Goal: Check status: Check status

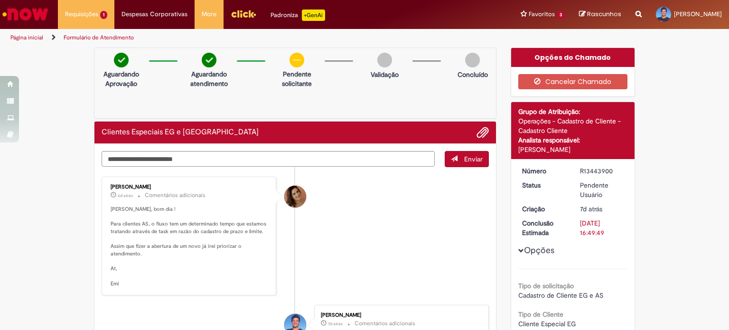
click at [320, 74] on div at bounding box center [339, 68] width 38 height 16
click at [300, 112] on div "Aguardando Aprovação Aguardando atendimento Clique para exibir Pendente solicit…" at bounding box center [295, 82] width 403 height 71
click at [291, 112] on div "Aguardando Aprovação Aguardando atendimento Clique para exibir Pendente solicit…" at bounding box center [295, 82] width 403 height 71
click at [189, 231] on p "[PERSON_NAME], bom dia ! Para clientes AS, o fluxo tem um determinado tempo que…" at bounding box center [190, 247] width 158 height 82
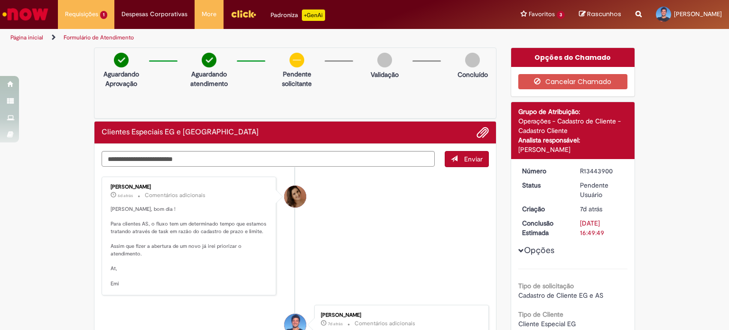
click at [86, 39] on link "Formulário de Atendimento" at bounding box center [99, 38] width 70 height 8
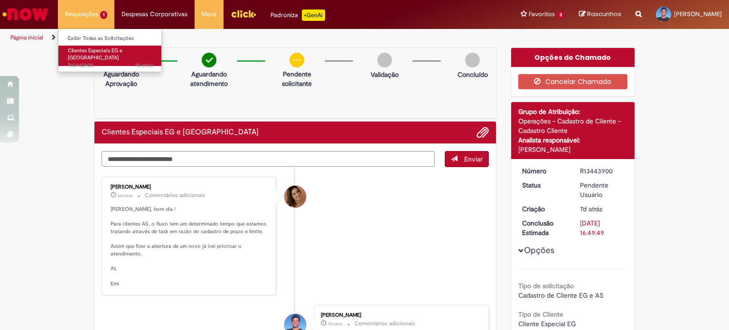
click at [100, 48] on span "Clientes Especiais EG e [GEOGRAPHIC_DATA]" at bounding box center [95, 54] width 55 height 15
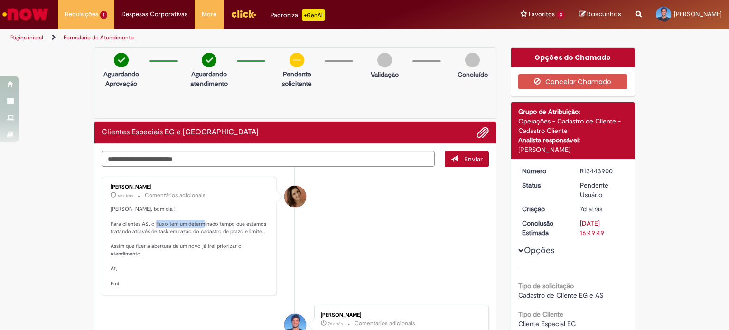
drag, startPoint x: 161, startPoint y: 225, endPoint x: 211, endPoint y: 222, distance: 50.4
click at [211, 222] on p "[PERSON_NAME], bom dia ! Para clientes AS, o fluxo tem um determinado tempo que…" at bounding box center [190, 247] width 158 height 82
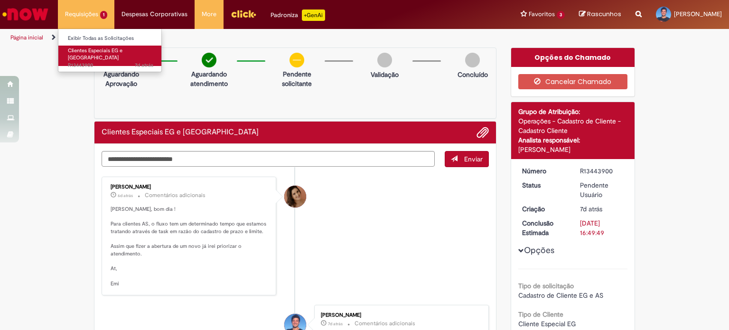
click at [85, 62] on span "7d atrás 7 dias atrás R13443900" at bounding box center [110, 66] width 85 height 8
